Goal: Transaction & Acquisition: Purchase product/service

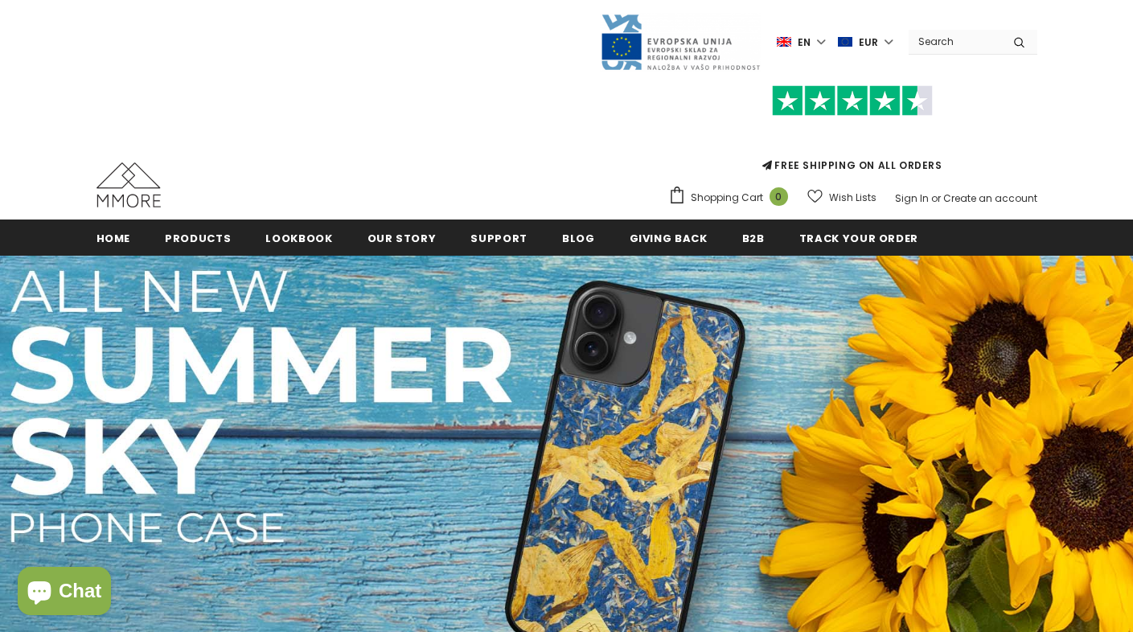
click at [189, 238] on span "Products" at bounding box center [198, 238] width 66 height 15
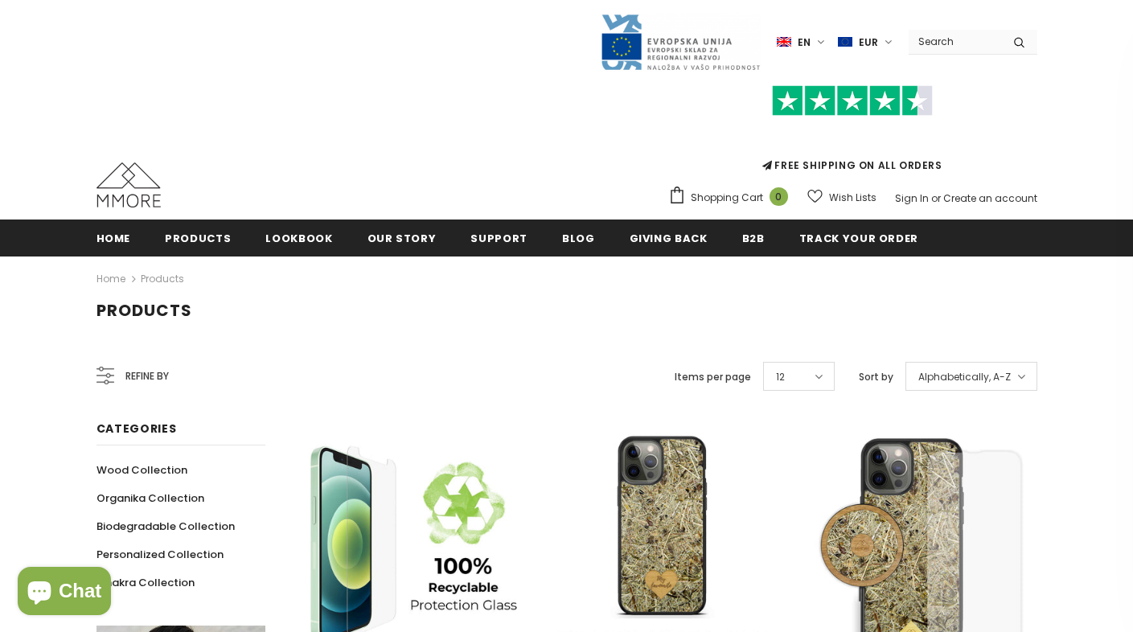
click at [877, 39] on span "EUR" at bounding box center [868, 43] width 19 height 16
click at [869, 64] on link "USD" at bounding box center [856, 70] width 63 height 26
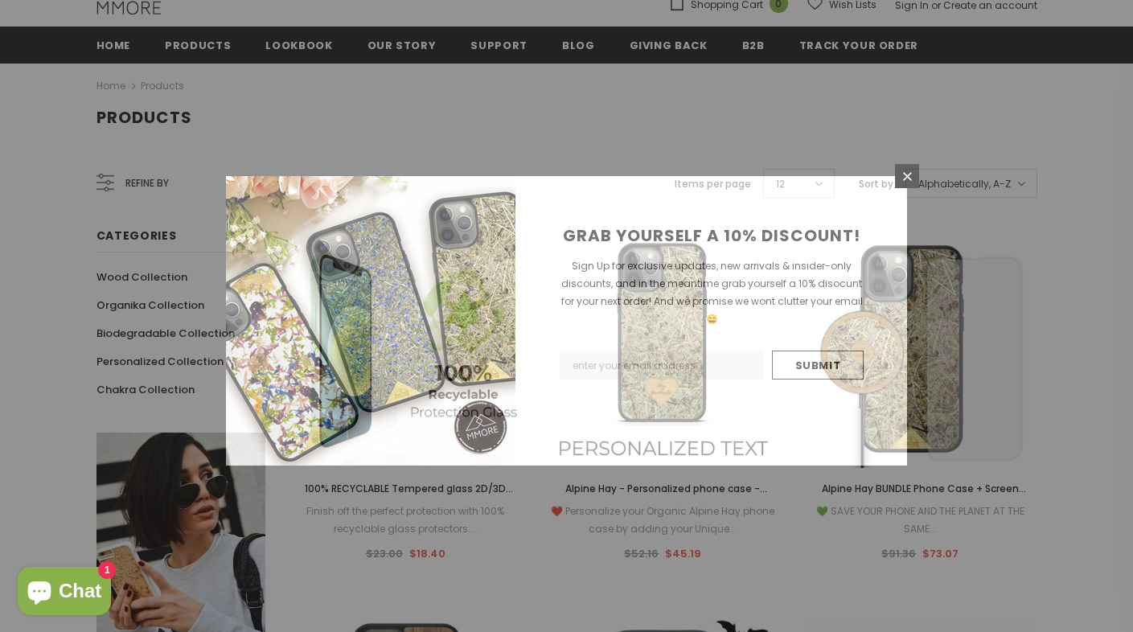
scroll to position [241, 0]
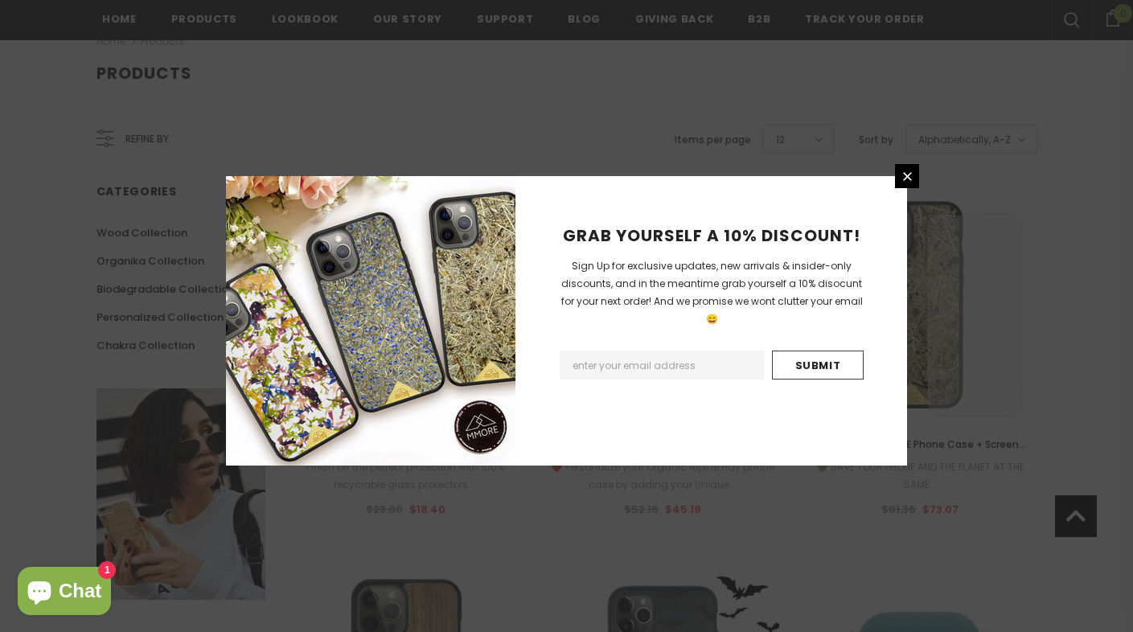
click at [910, 183] on icon at bounding box center [908, 177] width 14 height 14
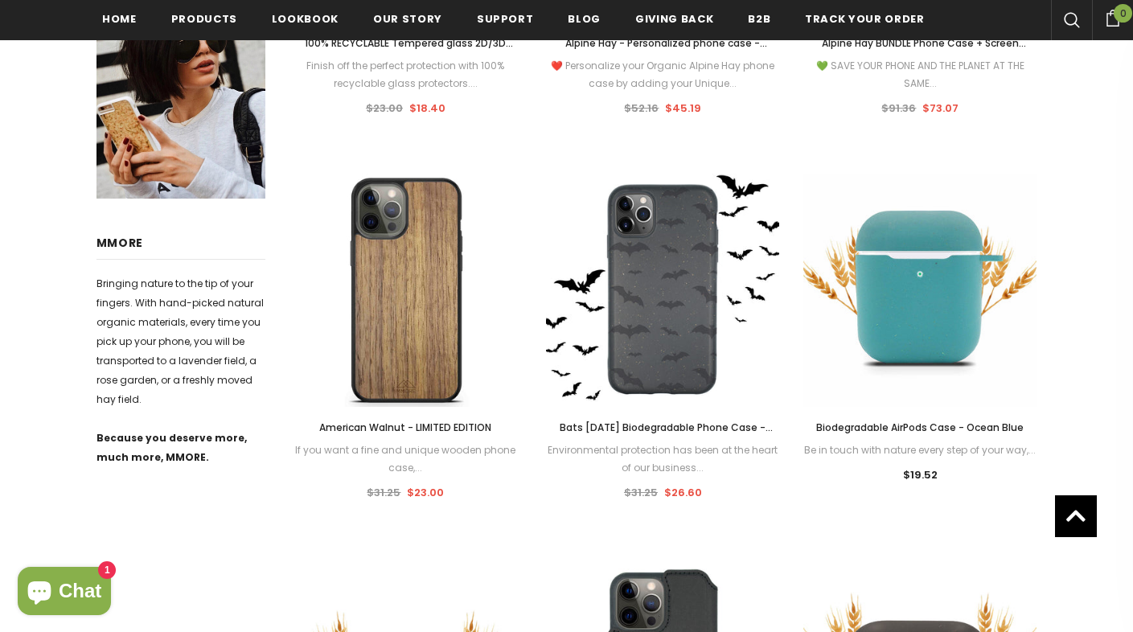
scroll to position [563, 0]
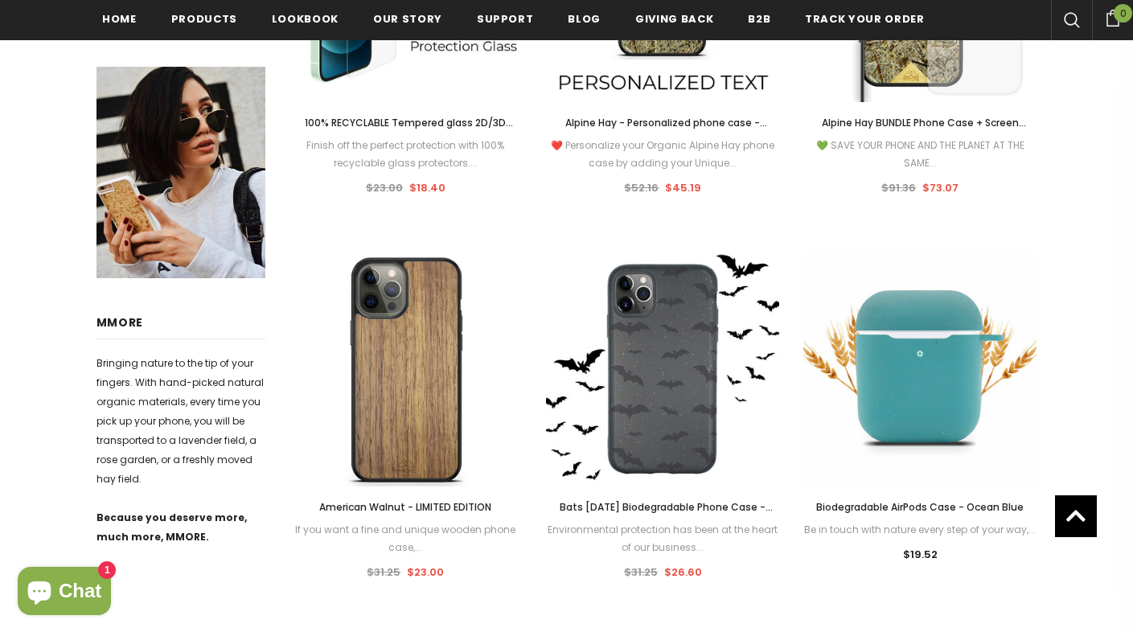
click at [416, 326] on img at bounding box center [406, 369] width 233 height 233
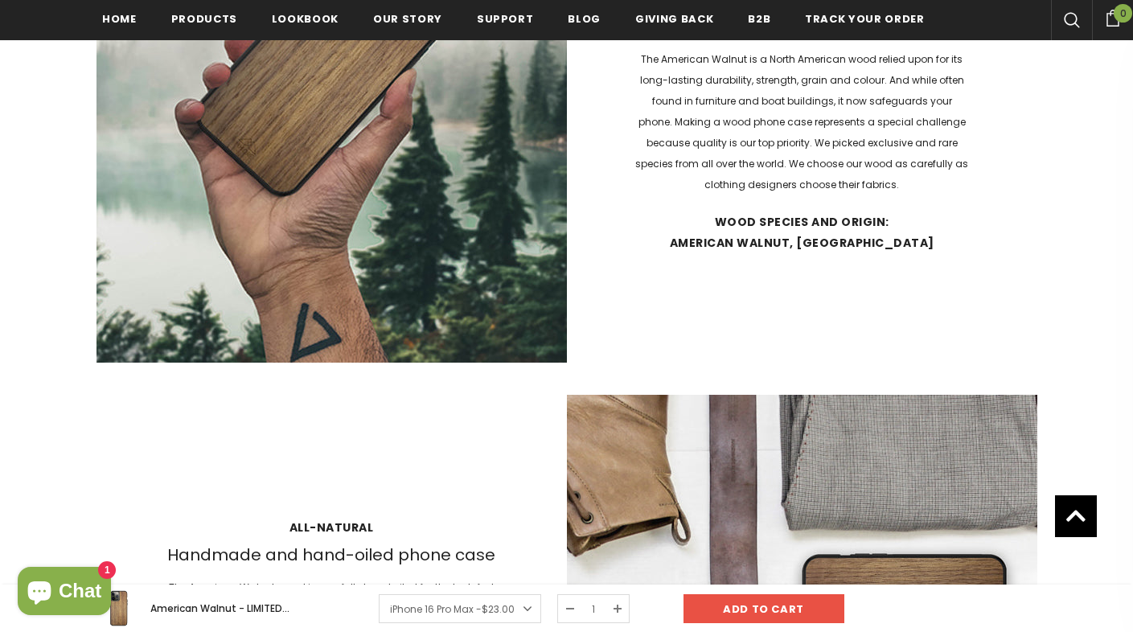
scroll to position [1532, 0]
